Goal: Information Seeking & Learning: Learn about a topic

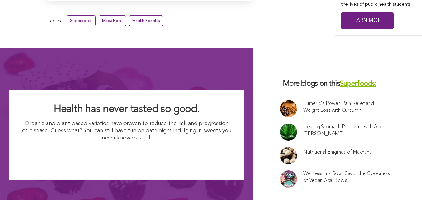
scroll to position [4091, 0]
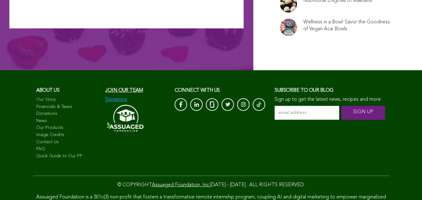
click at [275, 106] on input "email address *" at bounding box center [307, 113] width 65 height 14
click at [341, 117] on input "SIGN UP" at bounding box center [363, 113] width 44 height 14
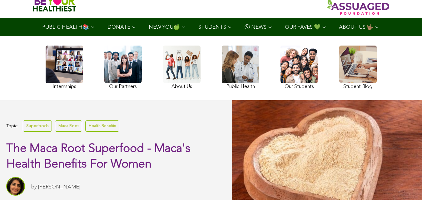
scroll to position [47, 0]
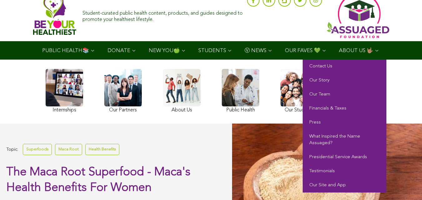
click at [339, 53] on span "ABOUT US 🤟🏽" at bounding box center [356, 50] width 34 height 5
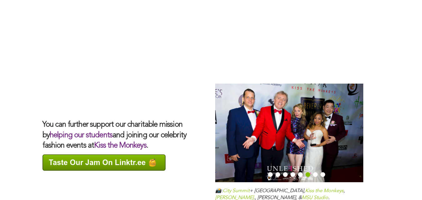
scroll to position [2025, 0]
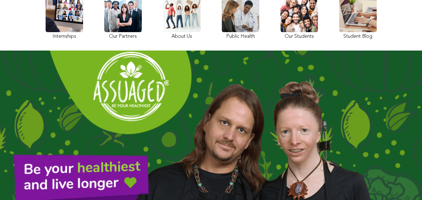
scroll to position [66, 0]
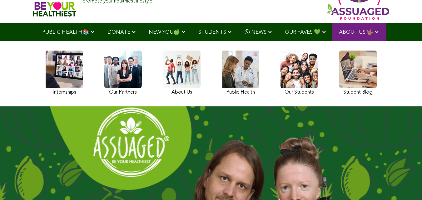
click at [243, 60] on div "Internships Our Partners About Us Public Health Our Students Student Blog" at bounding box center [211, 73] width 347 height 65
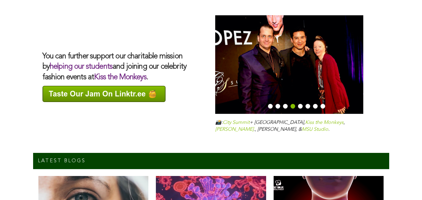
scroll to position [2007, 0]
